Goal: Task Accomplishment & Management: Use online tool/utility

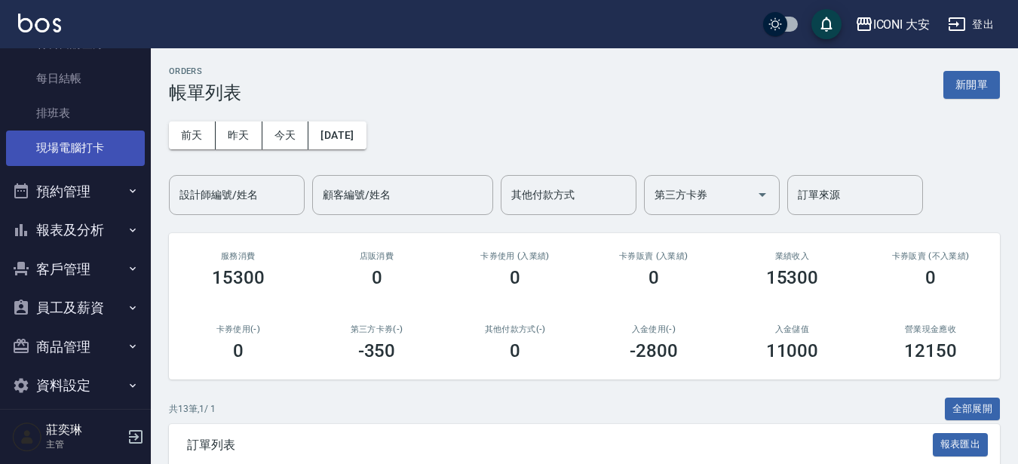
scroll to position [227, 0]
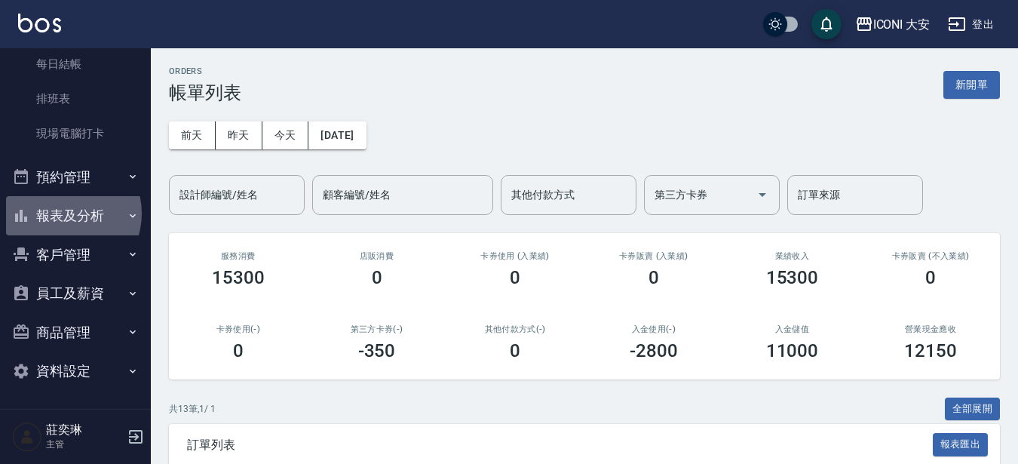
click at [66, 213] on button "報表及分析" at bounding box center [75, 215] width 139 height 39
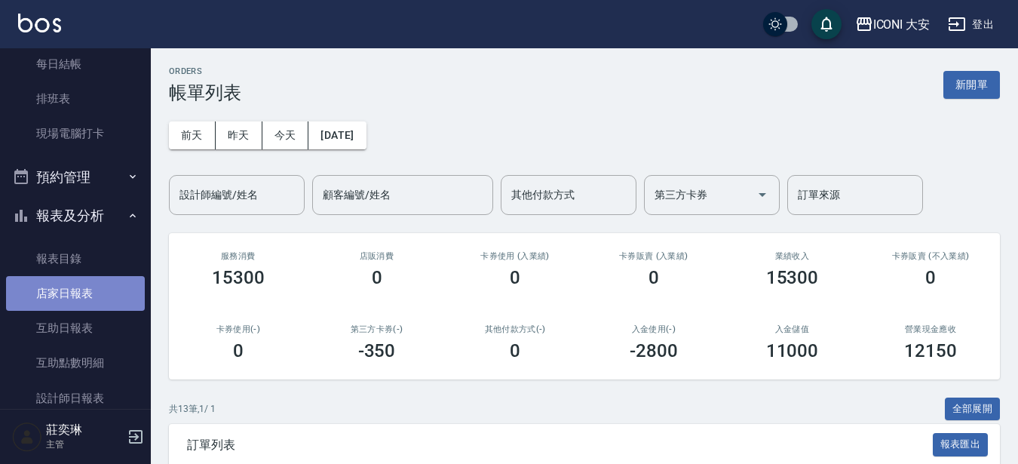
click at [76, 292] on link "店家日報表" at bounding box center [75, 293] width 139 height 35
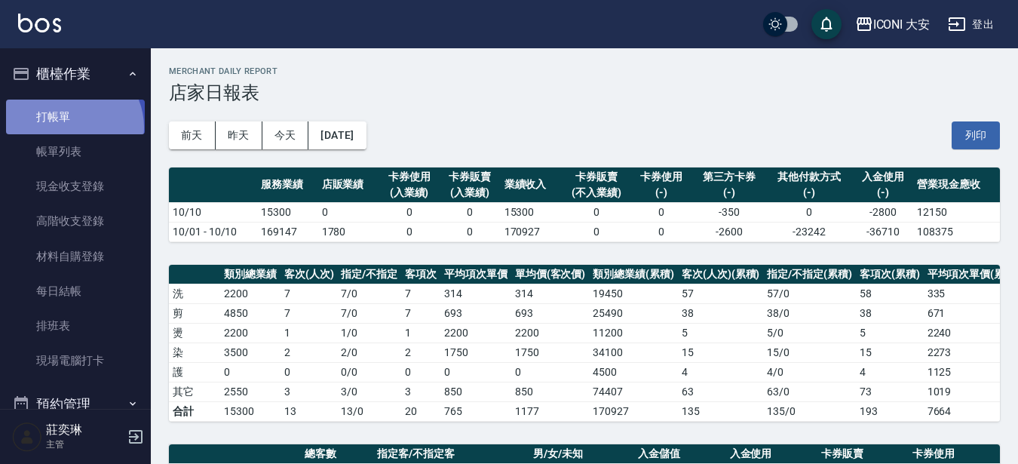
click at [70, 127] on link "打帳單" at bounding box center [75, 117] width 139 height 35
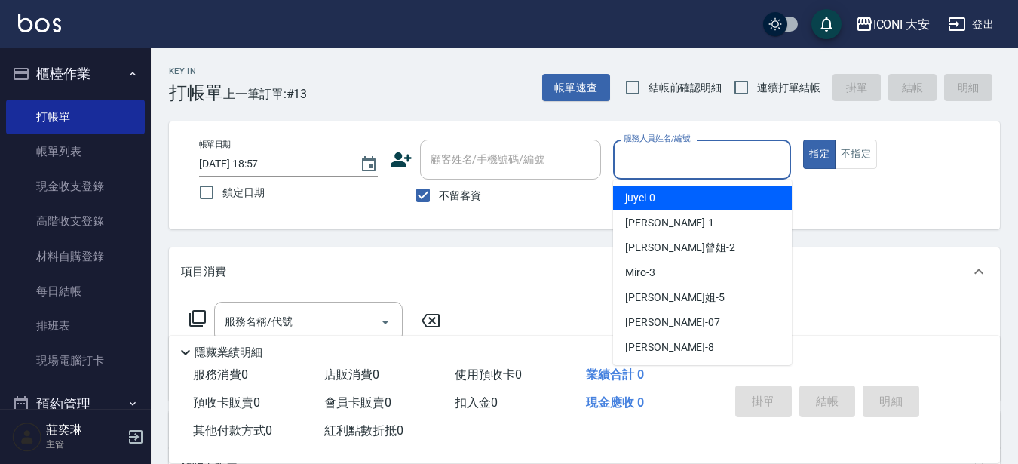
drag, startPoint x: 754, startPoint y: 155, endPoint x: 722, endPoint y: 213, distance: 66.5
click at [754, 155] on input "服務人員姓名/編號" at bounding box center [702, 159] width 165 height 26
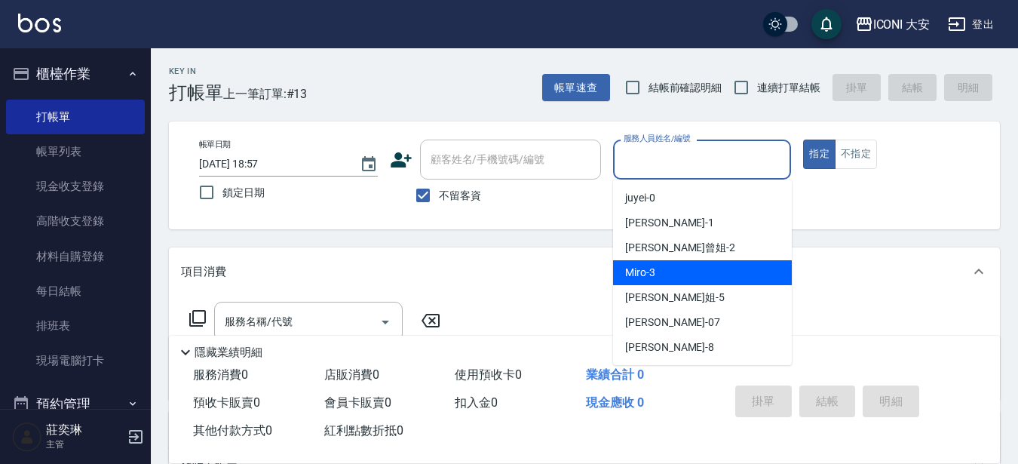
click at [705, 277] on div "Miro -3" at bounding box center [702, 272] width 179 height 25
type input "Miro-3"
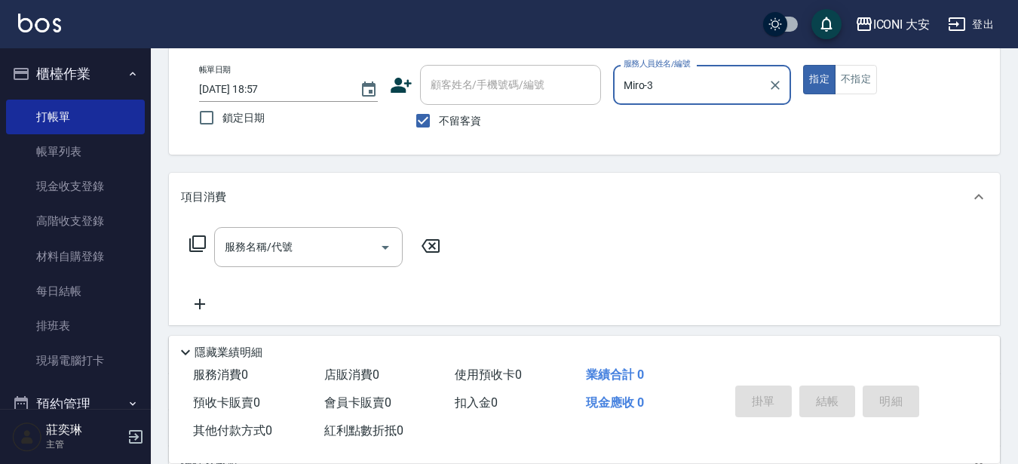
scroll to position [75, 0]
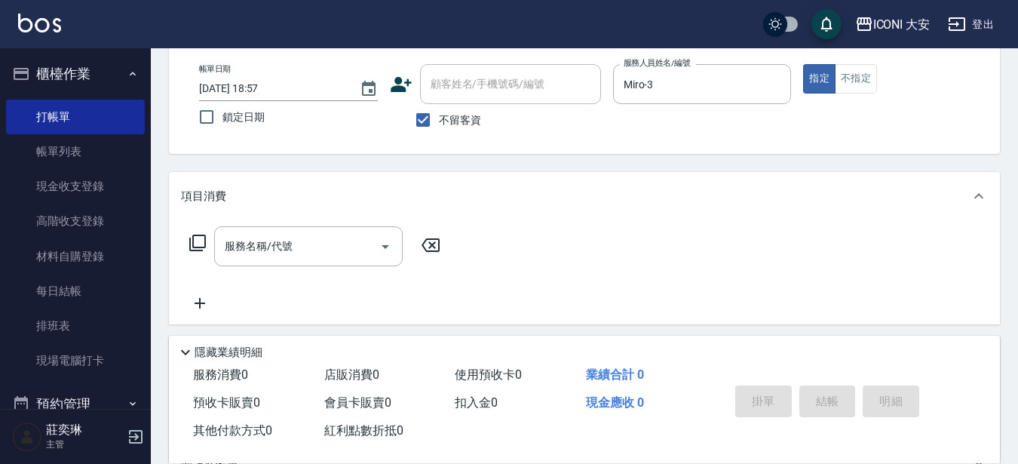
click at [198, 248] on icon at bounding box center [198, 243] width 18 height 18
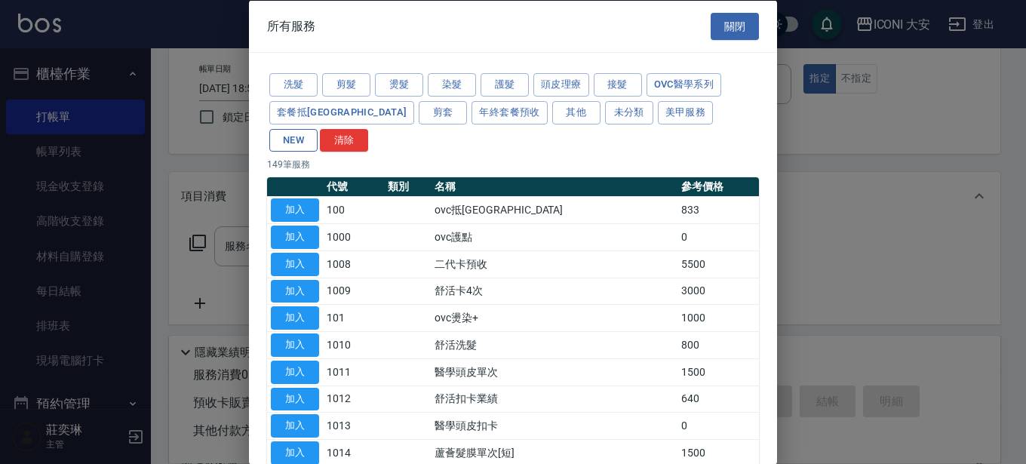
drag, startPoint x: 650, startPoint y: 112, endPoint x: 567, endPoint y: 152, distance: 92.4
click at [318, 128] on button "NEW" at bounding box center [293, 139] width 48 height 23
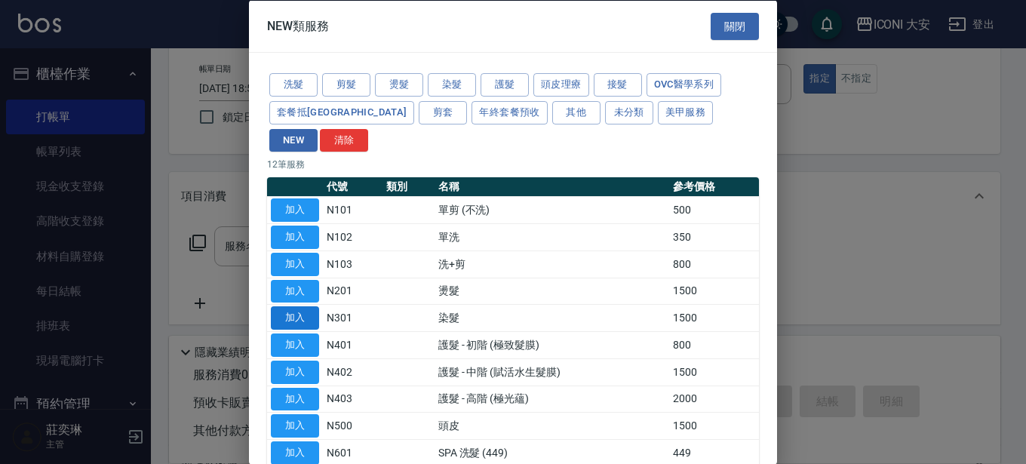
click at [295, 306] on button "加入" at bounding box center [295, 317] width 48 height 23
type input "染髮(N301)"
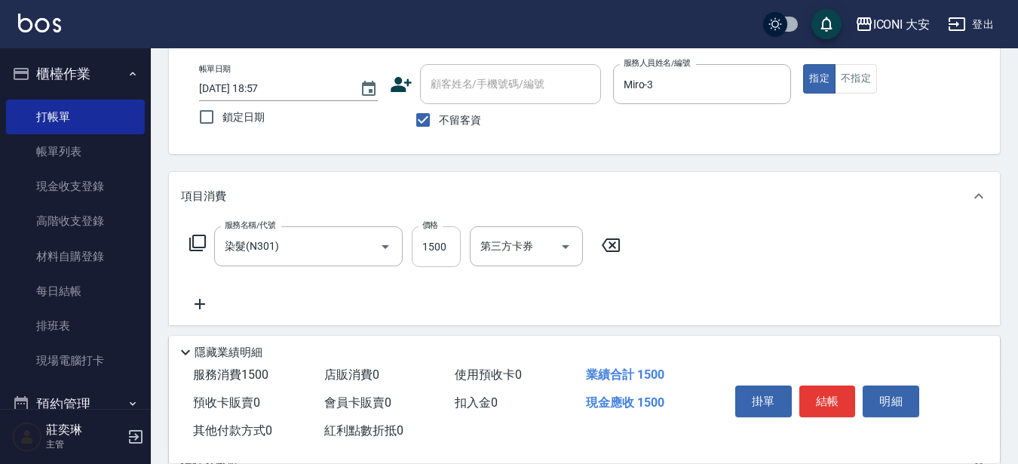
click at [440, 255] on input "1500" at bounding box center [436, 246] width 49 height 41
type input "2099"
click at [825, 389] on button "結帳" at bounding box center [828, 402] width 57 height 32
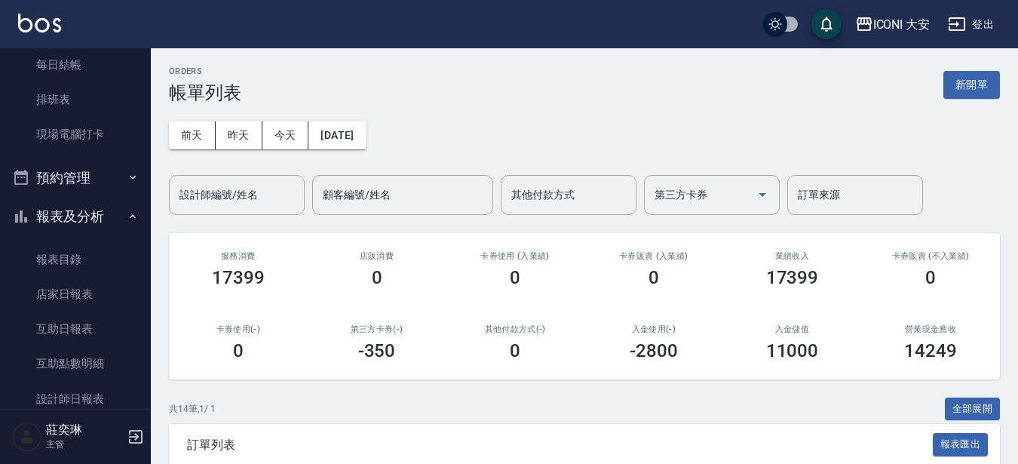
scroll to position [302, 0]
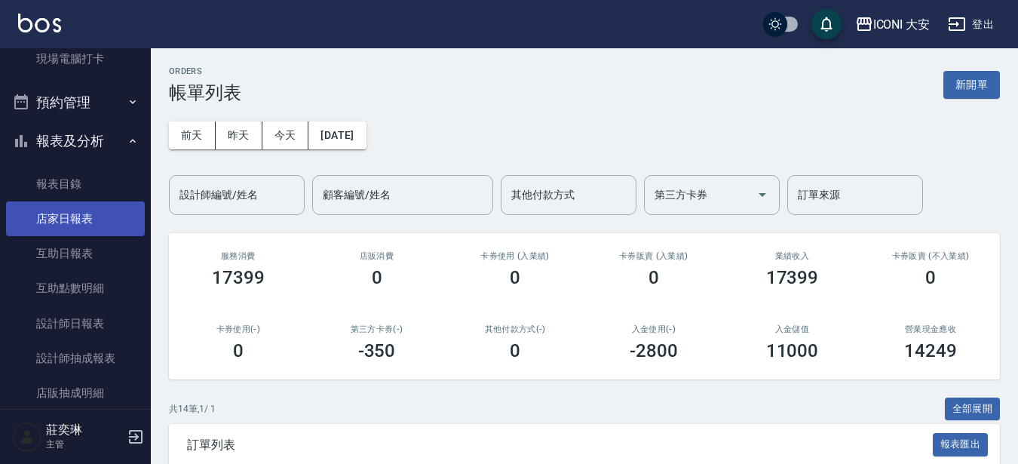
click at [66, 223] on link "店家日報表" at bounding box center [75, 218] width 139 height 35
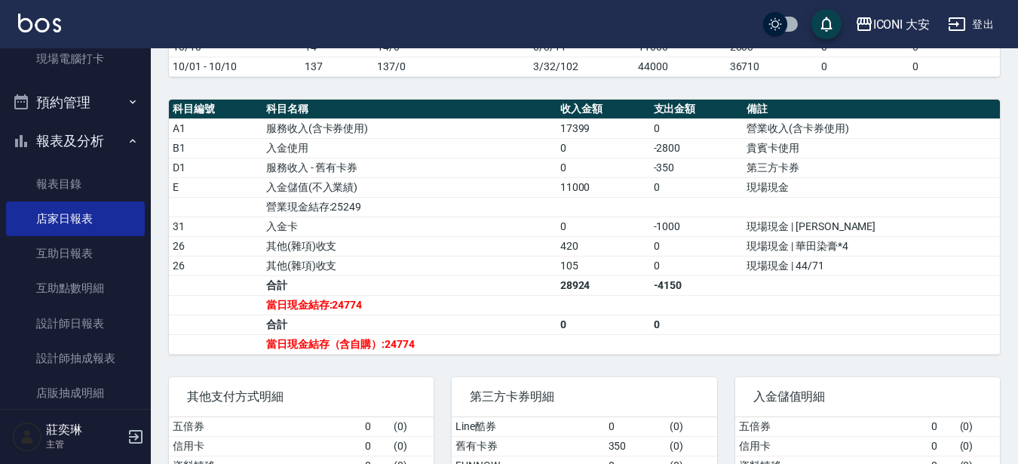
scroll to position [453, 0]
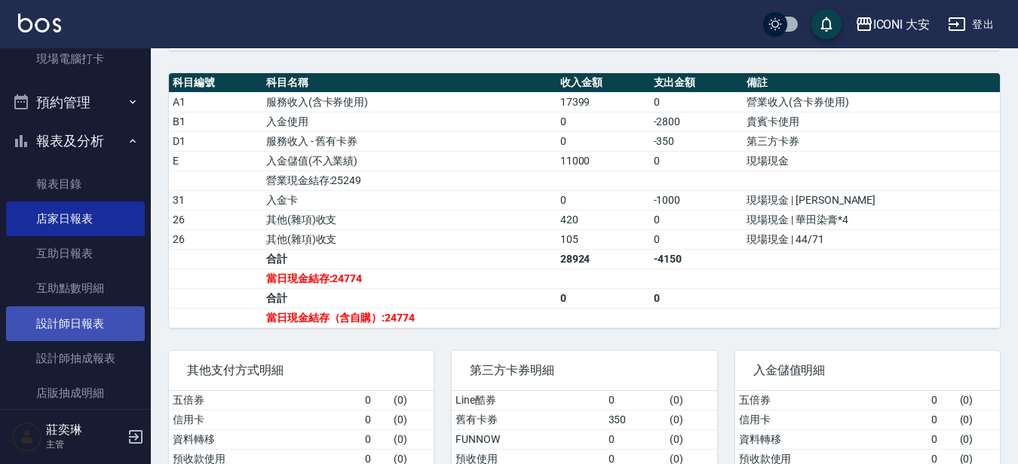
click at [41, 333] on link "設計師日報表" at bounding box center [75, 323] width 139 height 35
